Goal: Transaction & Acquisition: Purchase product/service

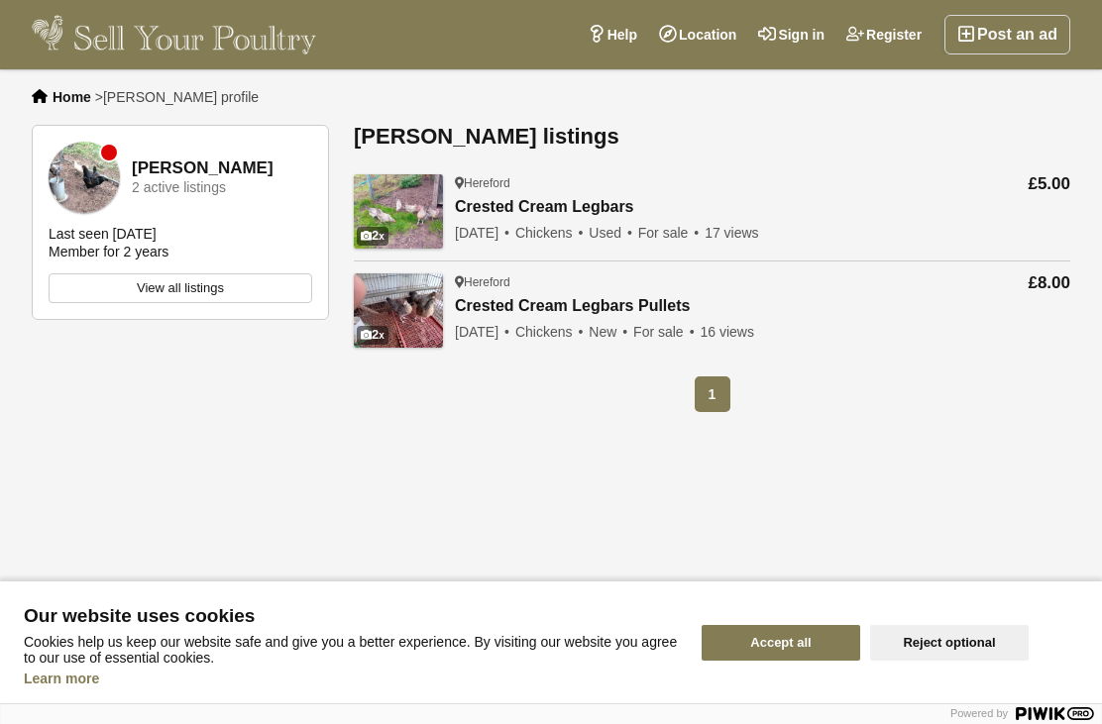
click at [541, 214] on link "Crested Cream Legbars" at bounding box center [607, 207] width 304 height 19
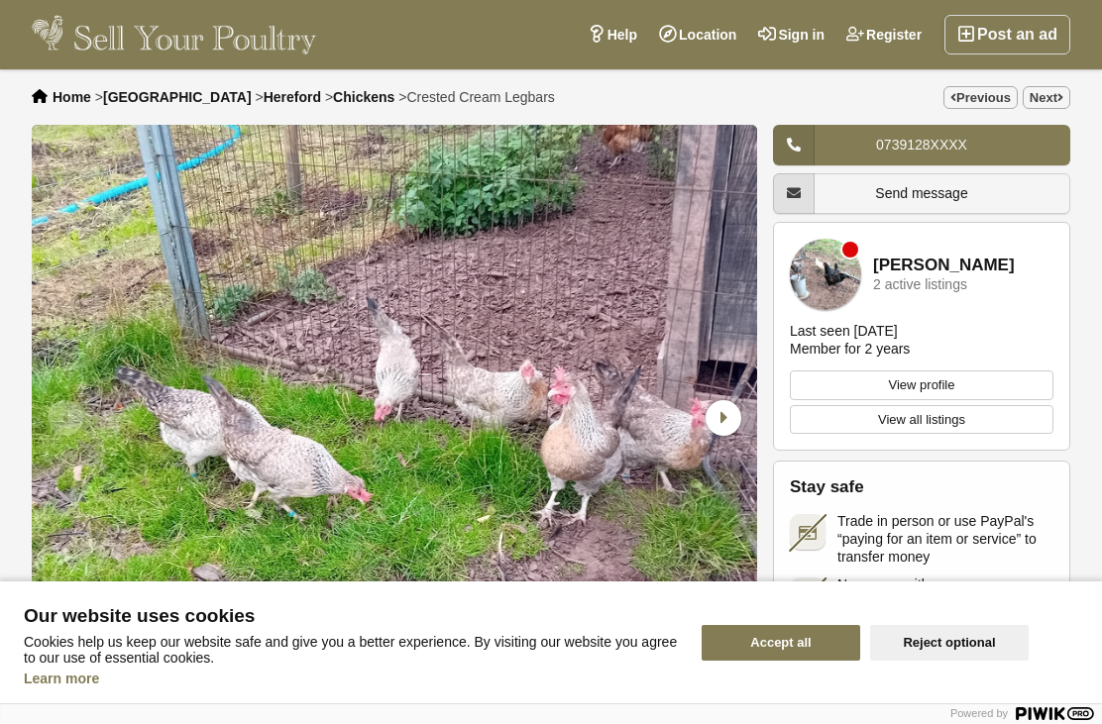
click at [924, 187] on span "Send message" at bounding box center [921, 193] width 92 height 16
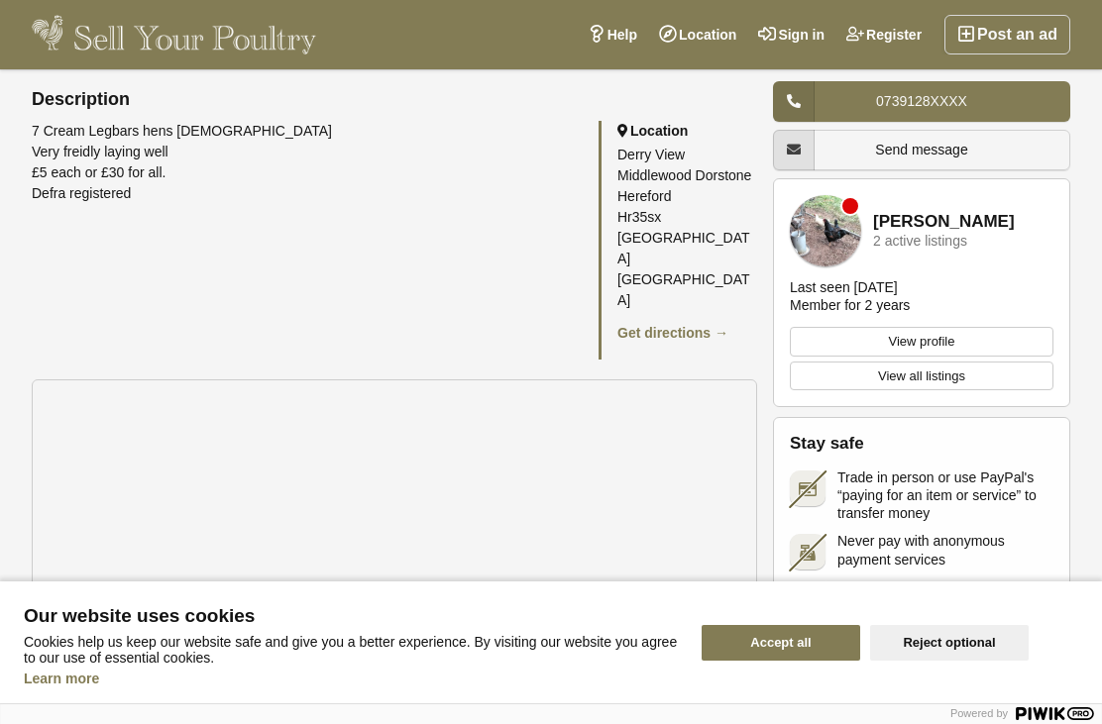
scroll to position [920, 0]
click at [715, 323] on link "Get directions →" at bounding box center [672, 331] width 111 height 16
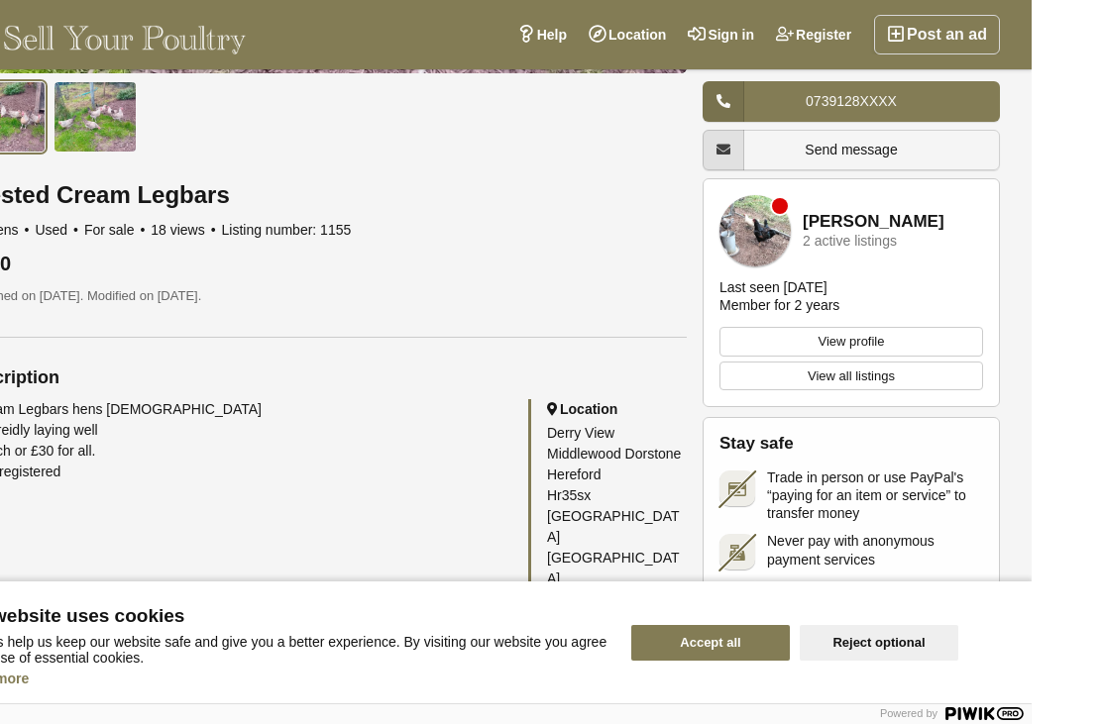
scroll to position [666, 0]
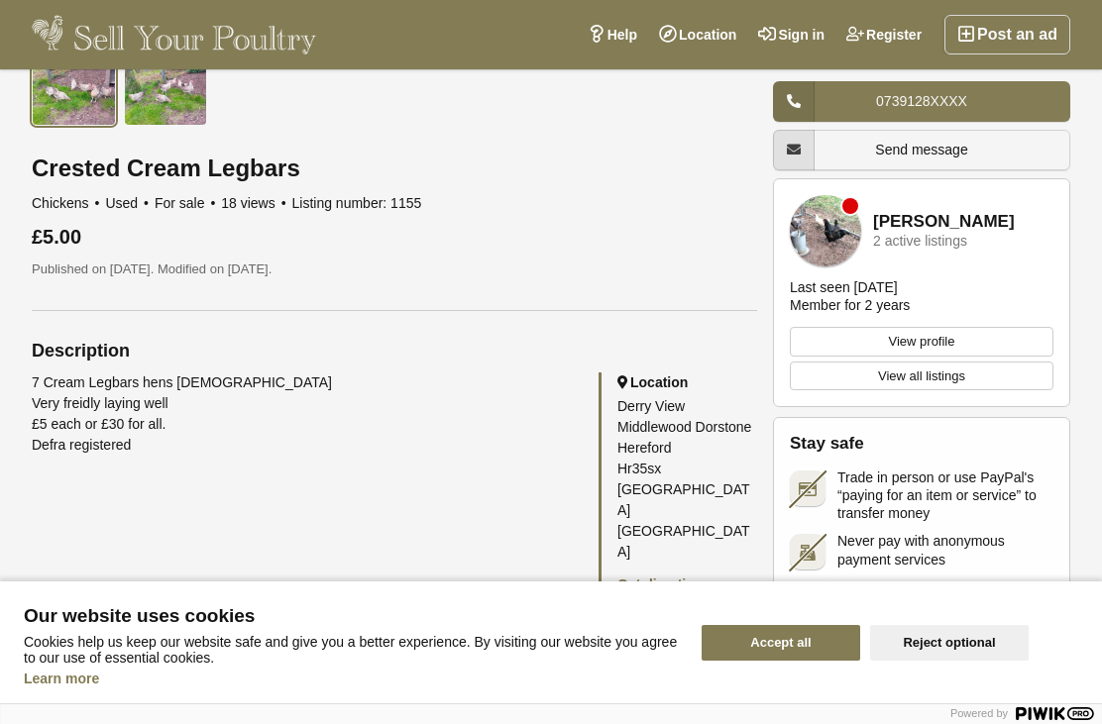
click at [701, 577] on link "Get directions →" at bounding box center [672, 585] width 111 height 16
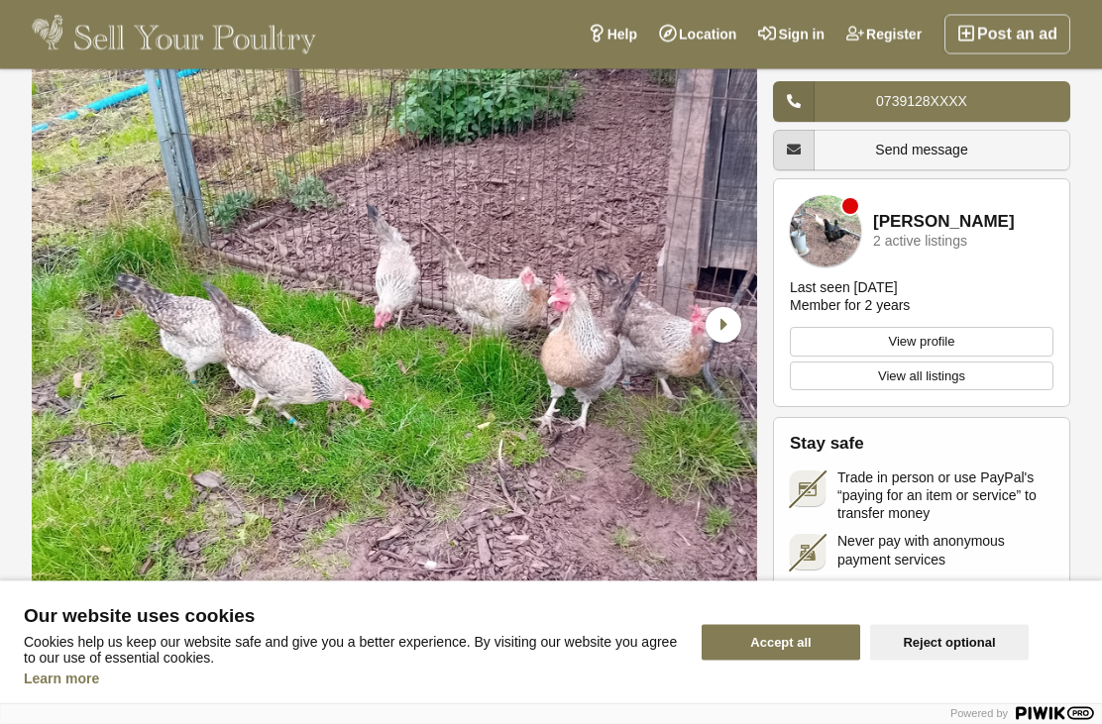
scroll to position [0, 0]
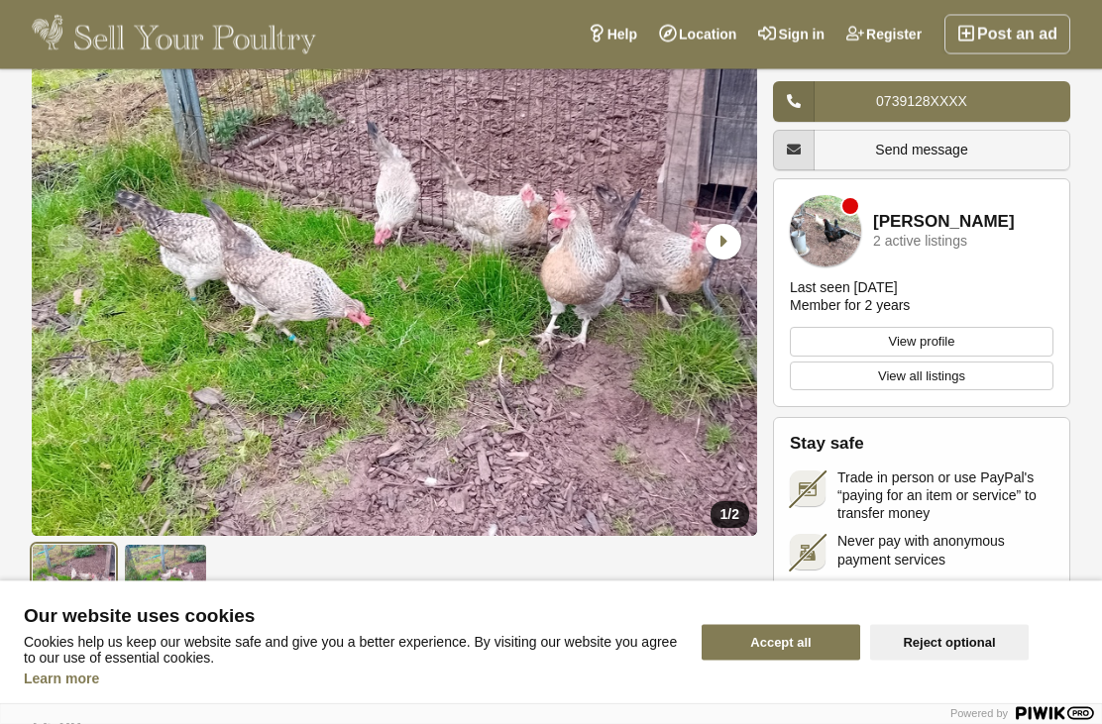
scroll to position [152, 0]
